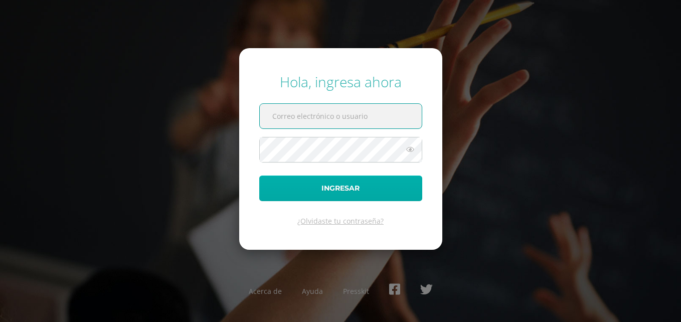
type input "erickh@cig.edu.gt"
click at [329, 195] on button "Ingresar" at bounding box center [340, 188] width 163 height 26
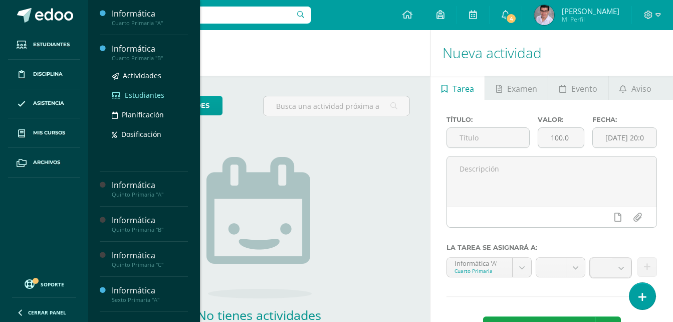
click at [144, 99] on span "Estudiantes" at bounding box center [145, 95] width 40 height 10
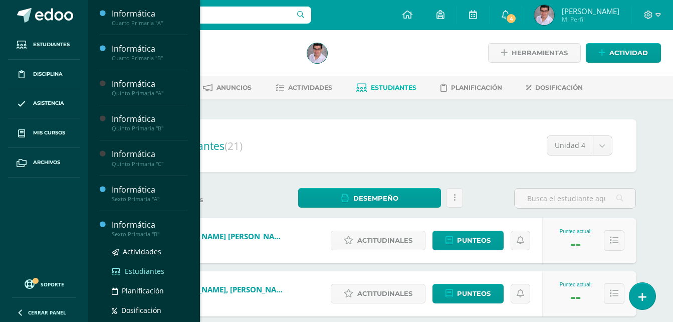
click at [136, 267] on span "Estudiantes" at bounding box center [145, 271] width 40 height 10
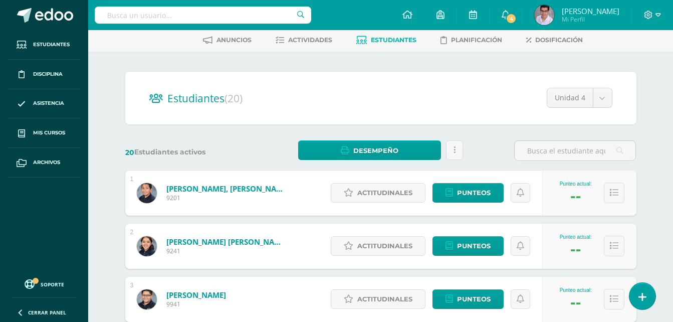
scroll to position [65, 0]
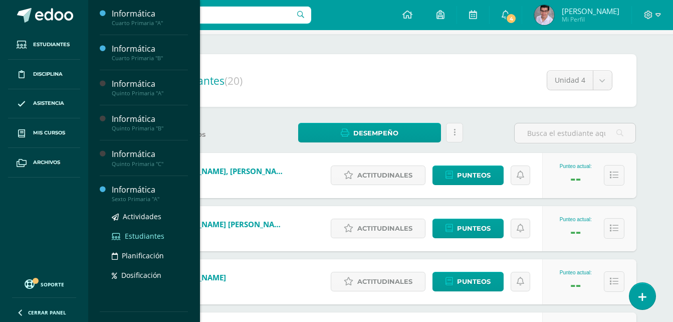
click at [138, 235] on span "Estudiantes" at bounding box center [145, 236] width 40 height 10
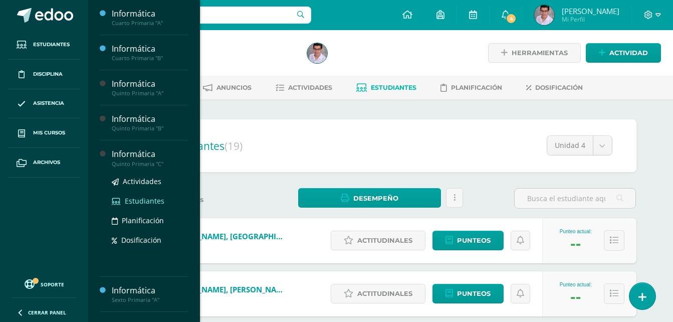
click at [136, 202] on span "Estudiantes" at bounding box center [145, 201] width 40 height 10
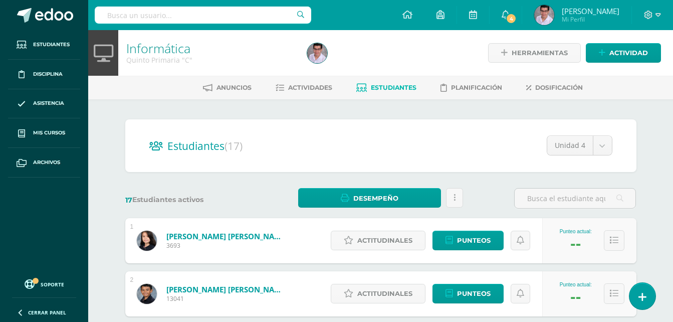
click at [502, 166] on div "Estudiantes (17) Unidad 4 Unidad 2 Unidad 1 Unidad 3 Unidad 4" at bounding box center [380, 145] width 511 height 53
click at [70, 220] on ul "Estudiantes Disciplina Asistencia Mis cursos Archivos" at bounding box center [44, 151] width 88 height 242
